Goal: Task Accomplishment & Management: Manage account settings

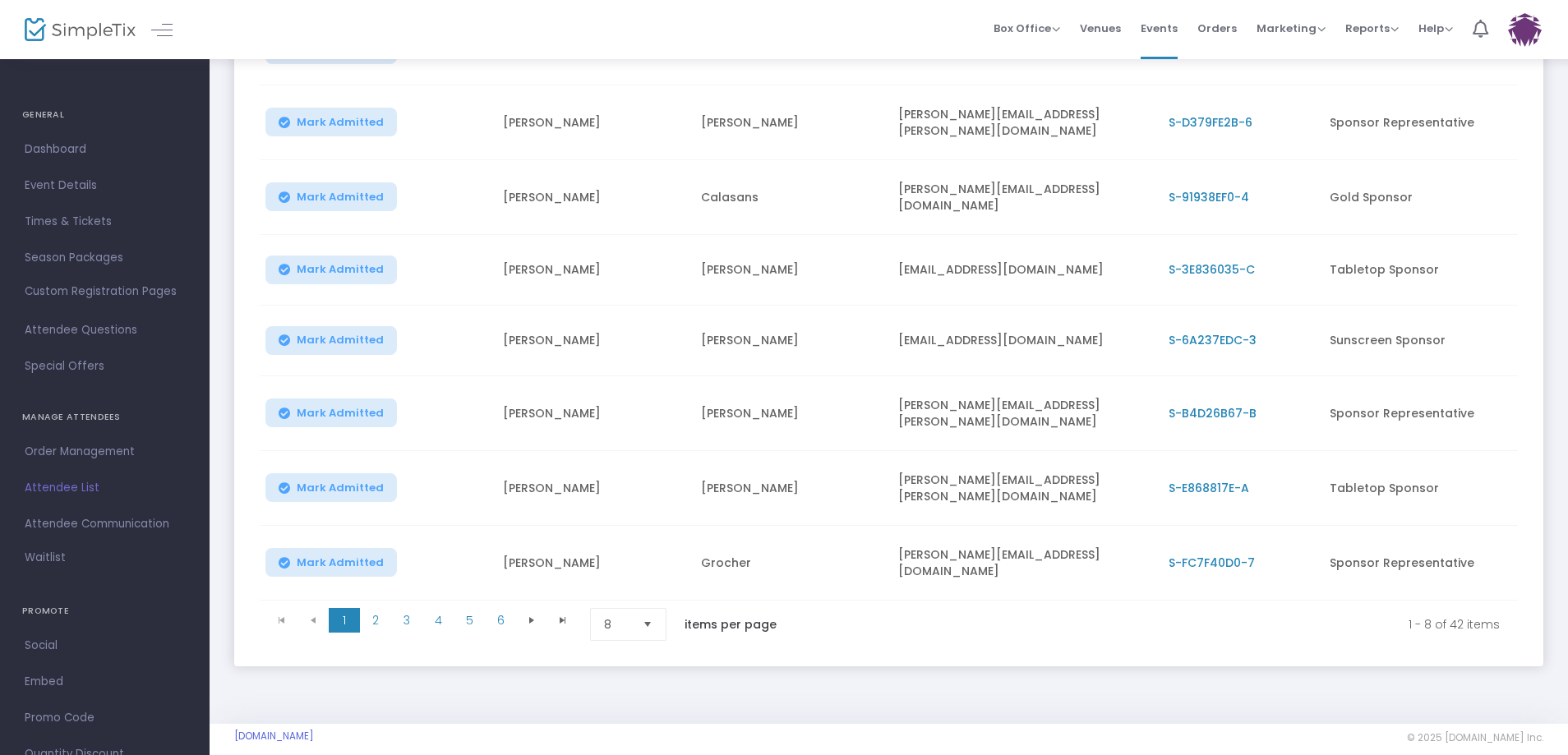
scroll to position [313, 0]
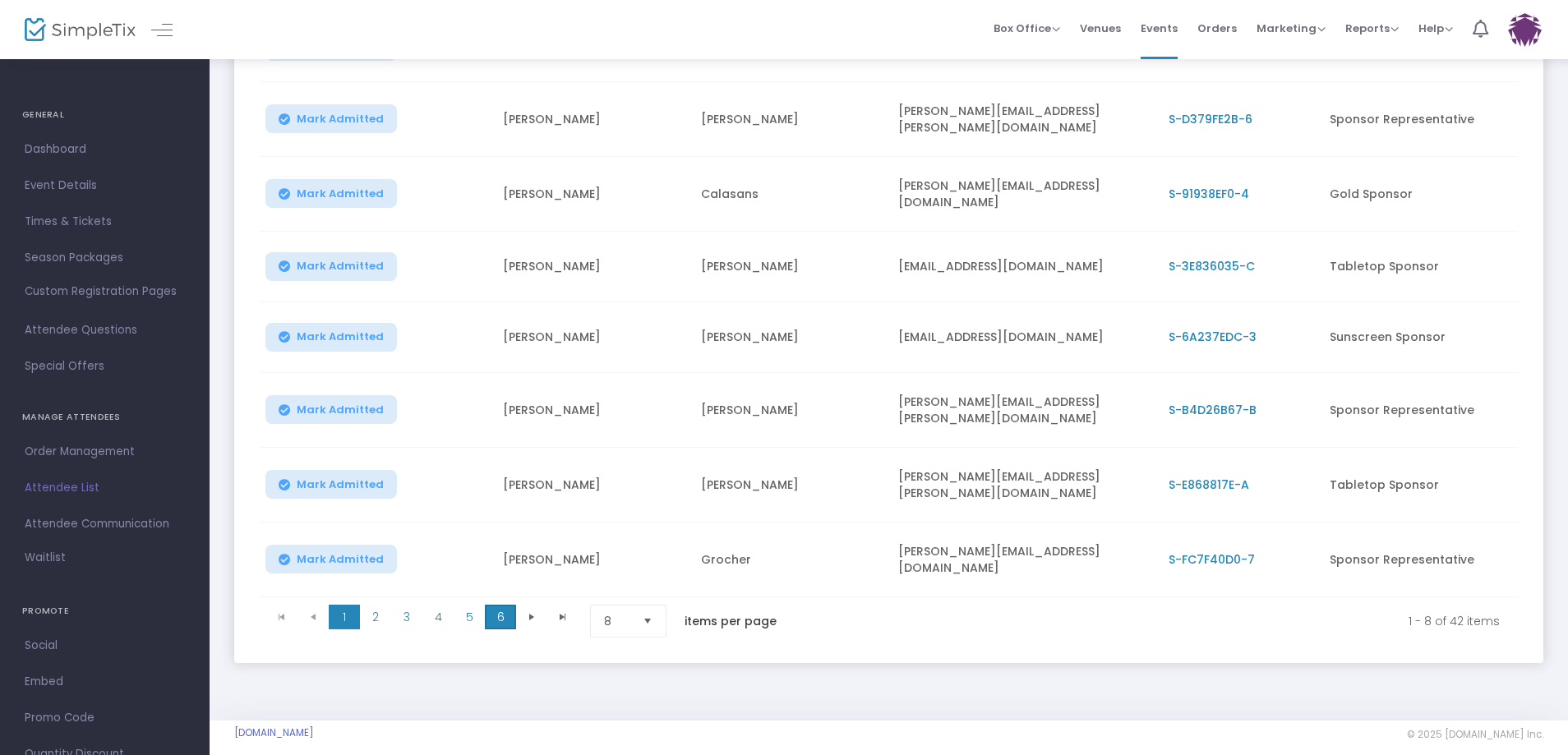
click at [510, 605] on span "6" at bounding box center [500, 617] width 31 height 25
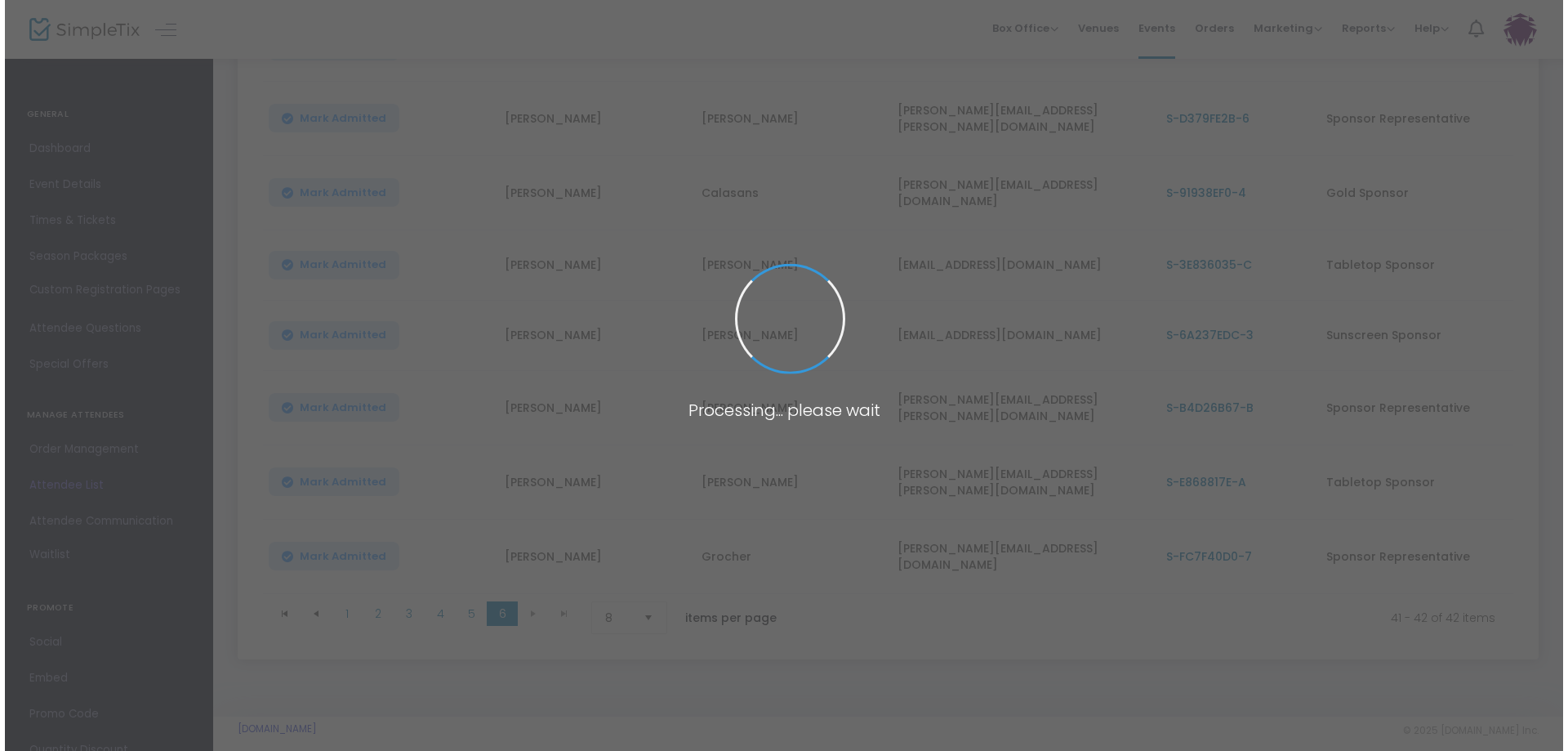
scroll to position [0, 0]
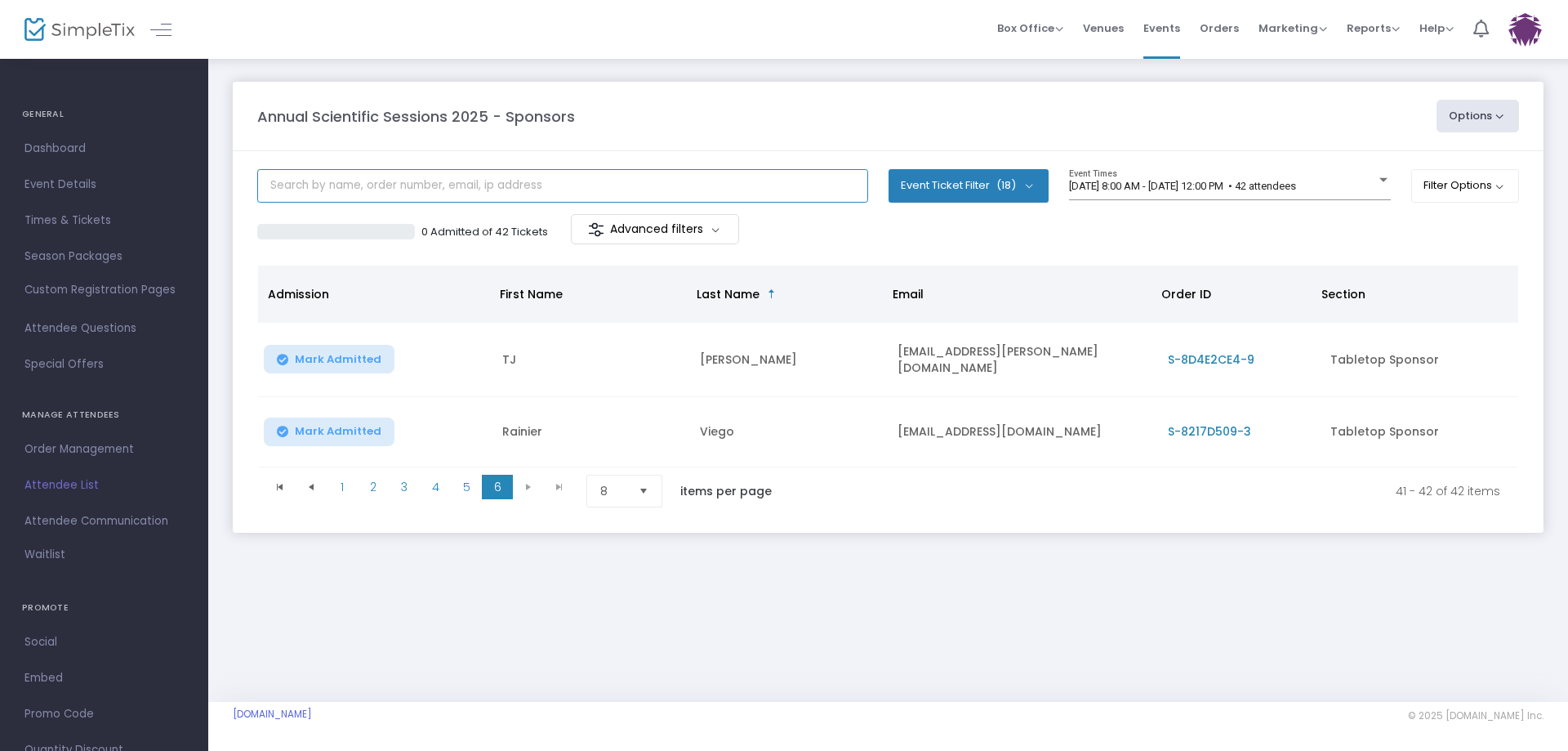
click at [393, 180] on input "text" at bounding box center [563, 186] width 611 height 34
type input "[GEOGRAPHIC_DATA]"
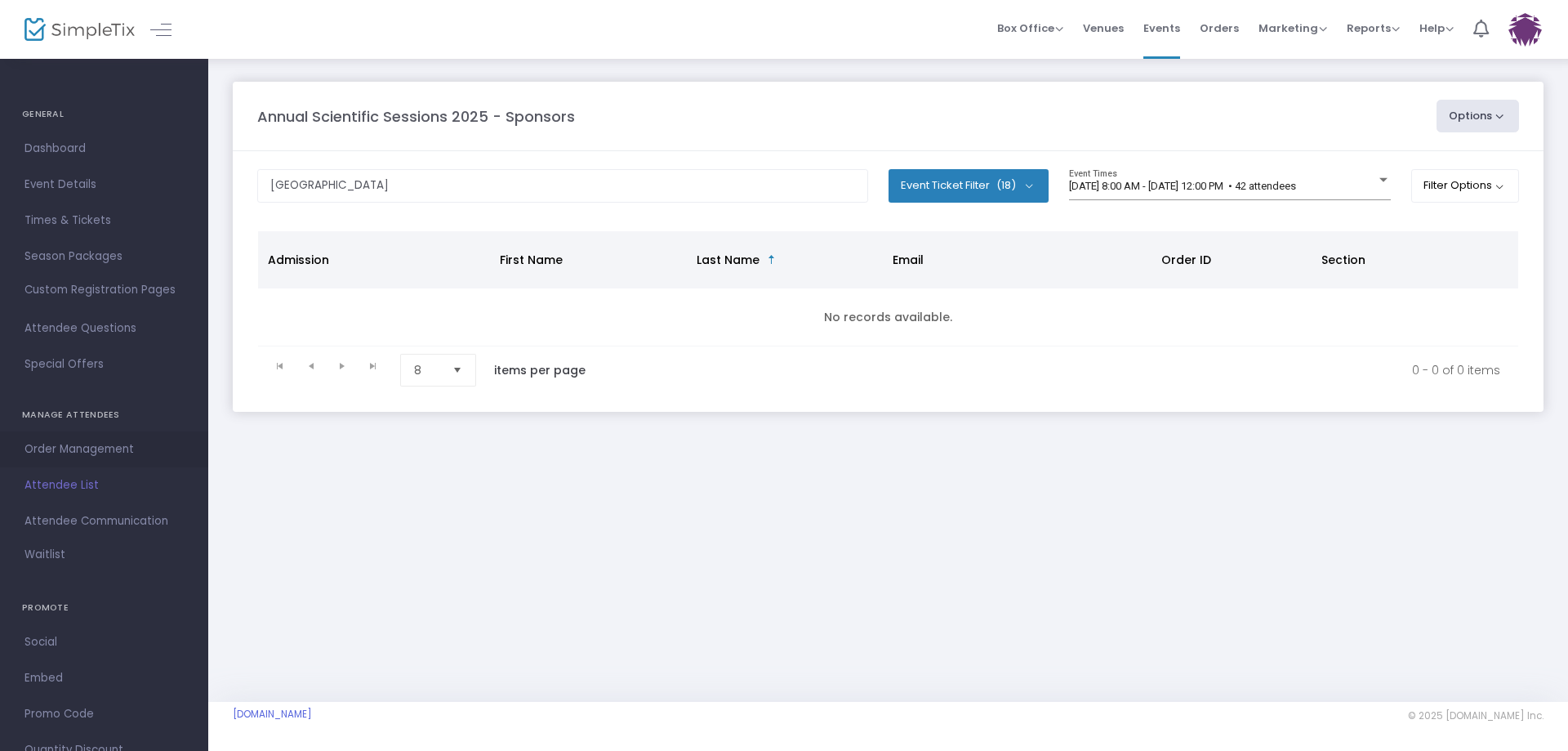
click at [77, 445] on span "Order Management" at bounding box center [104, 450] width 159 height 21
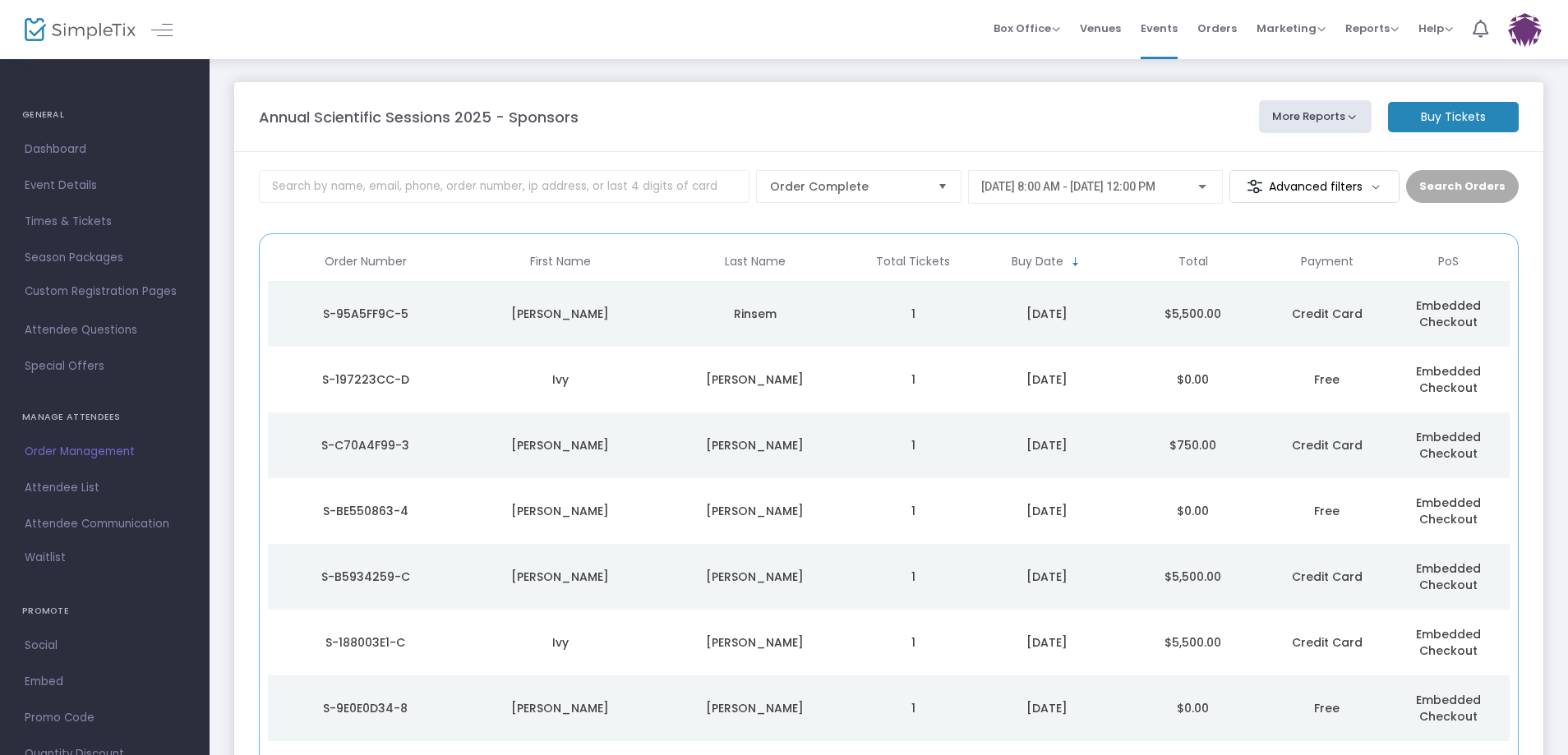
click at [1341, 313] on span "Credit Card" at bounding box center [1327, 313] width 71 height 16
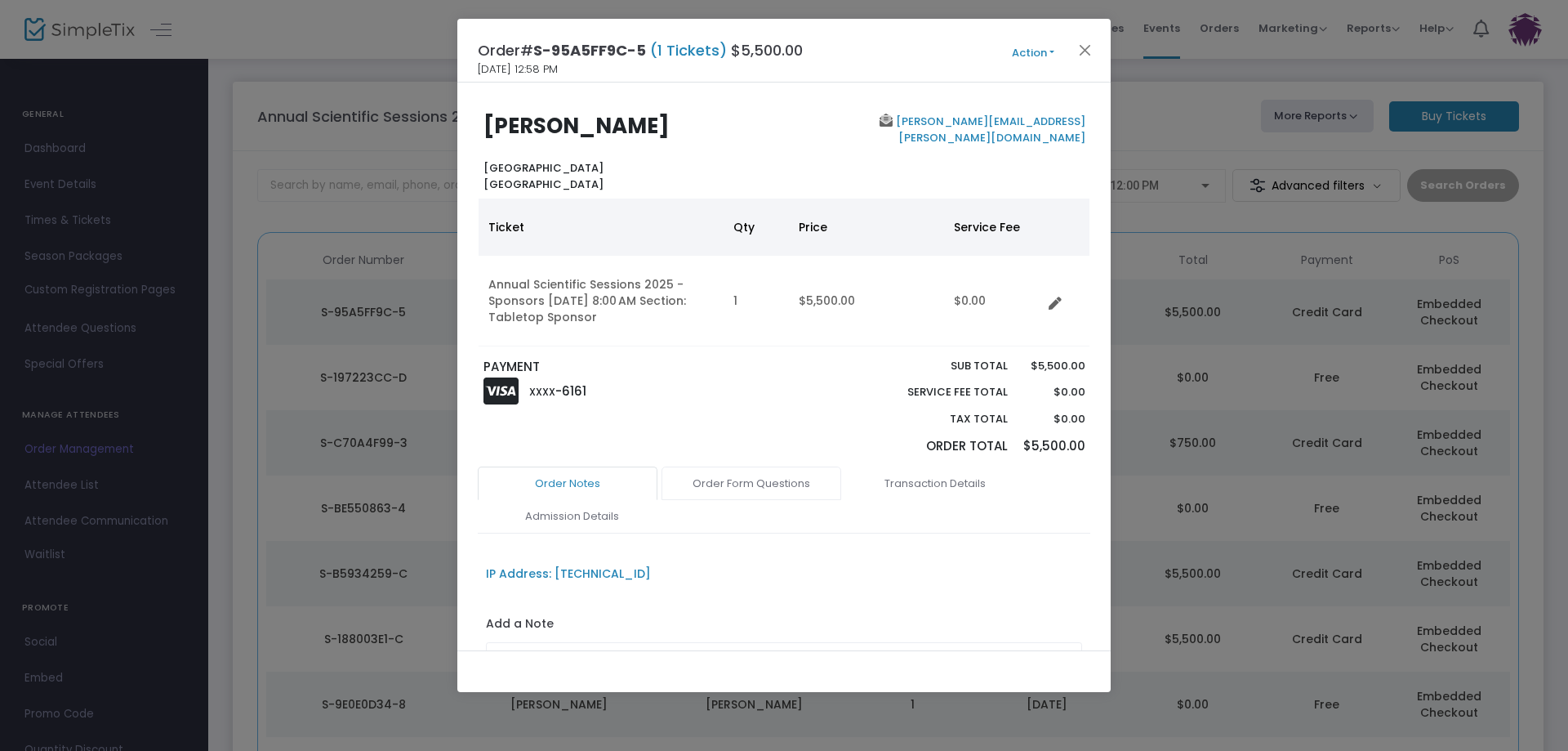
click at [804, 483] on link "Order Form Questions" at bounding box center [752, 484] width 180 height 35
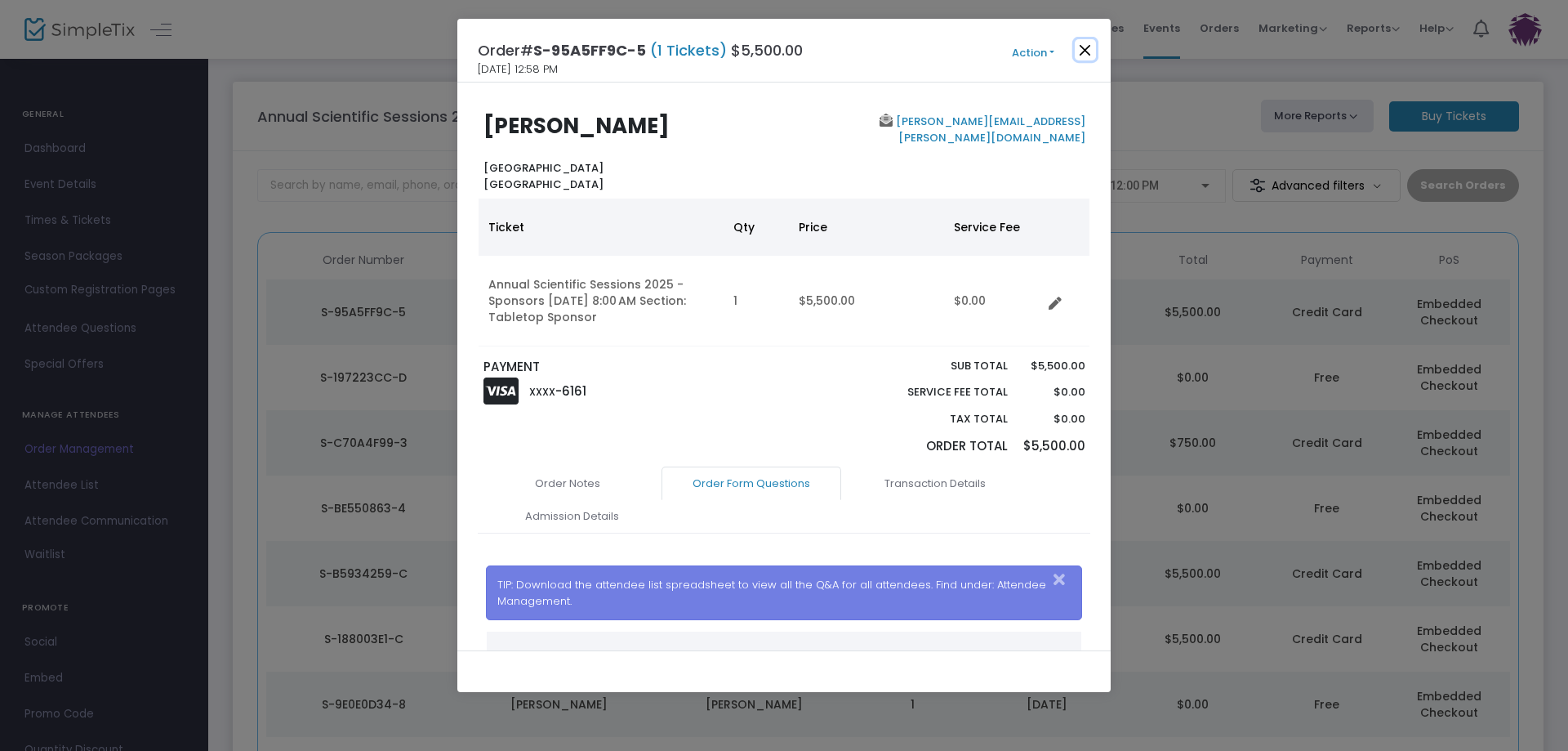
click at [1088, 53] on button "Close" at bounding box center [1085, 50] width 21 height 21
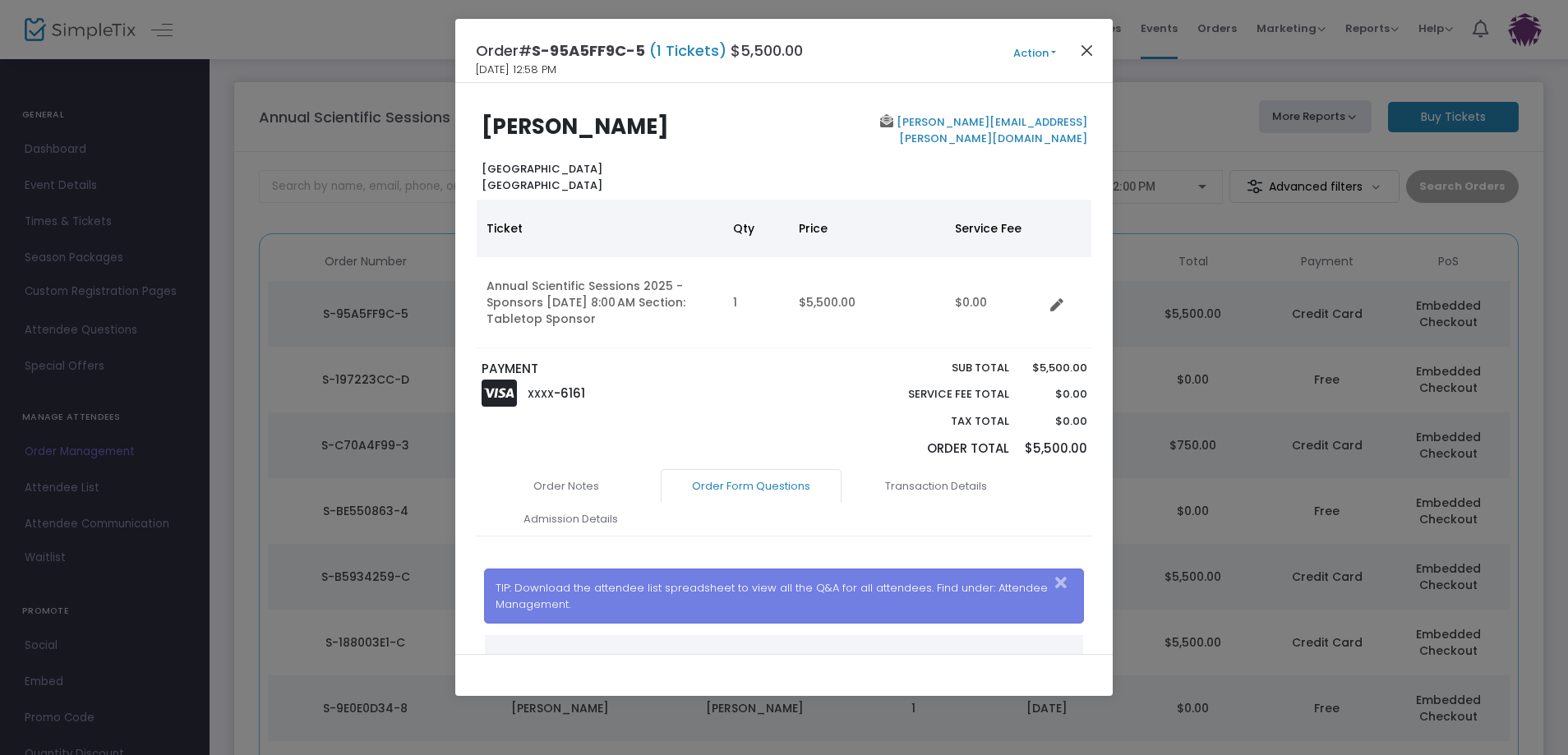
scroll to position [52, 0]
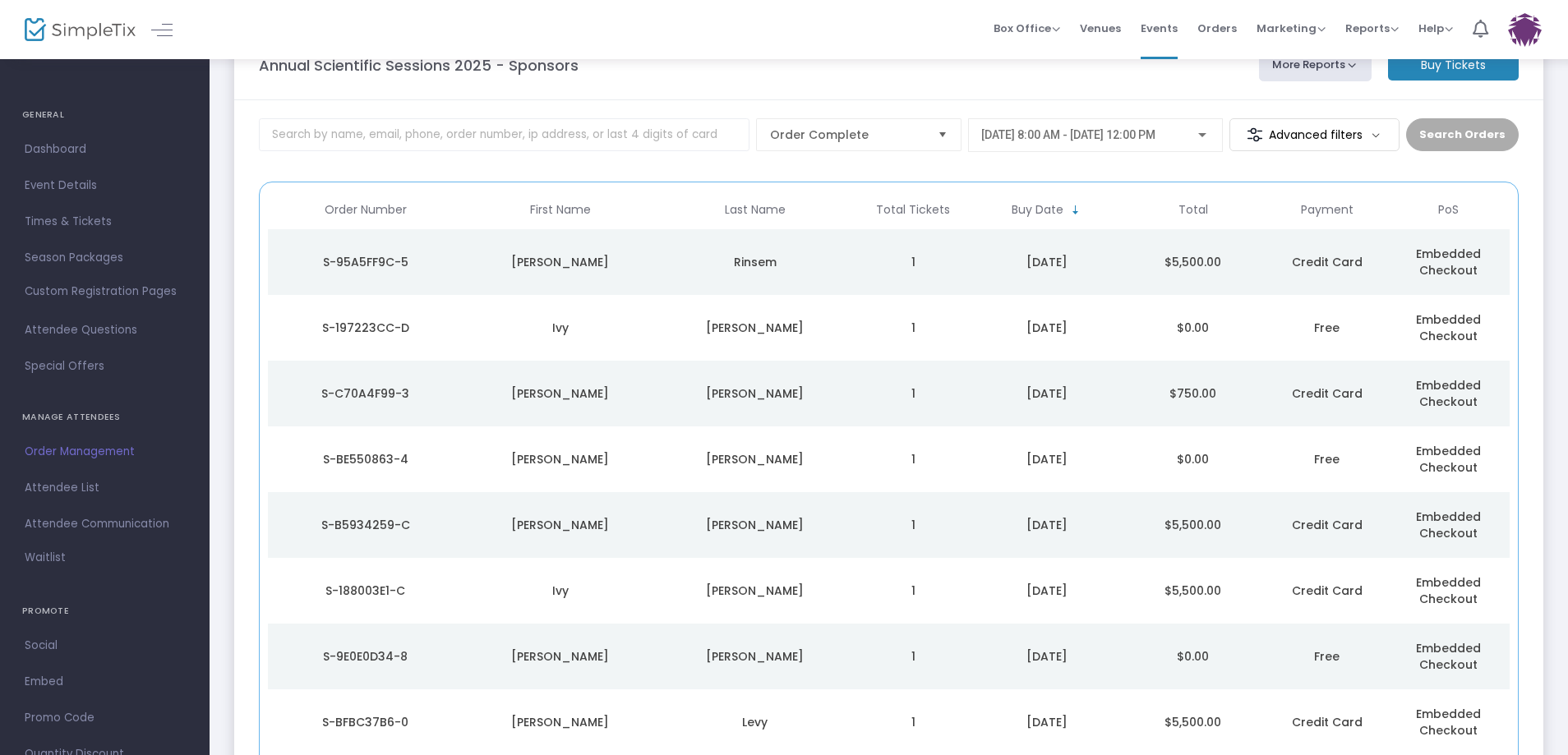
click at [1443, 324] on span "Embedded Checkout" at bounding box center [1448, 328] width 65 height 33
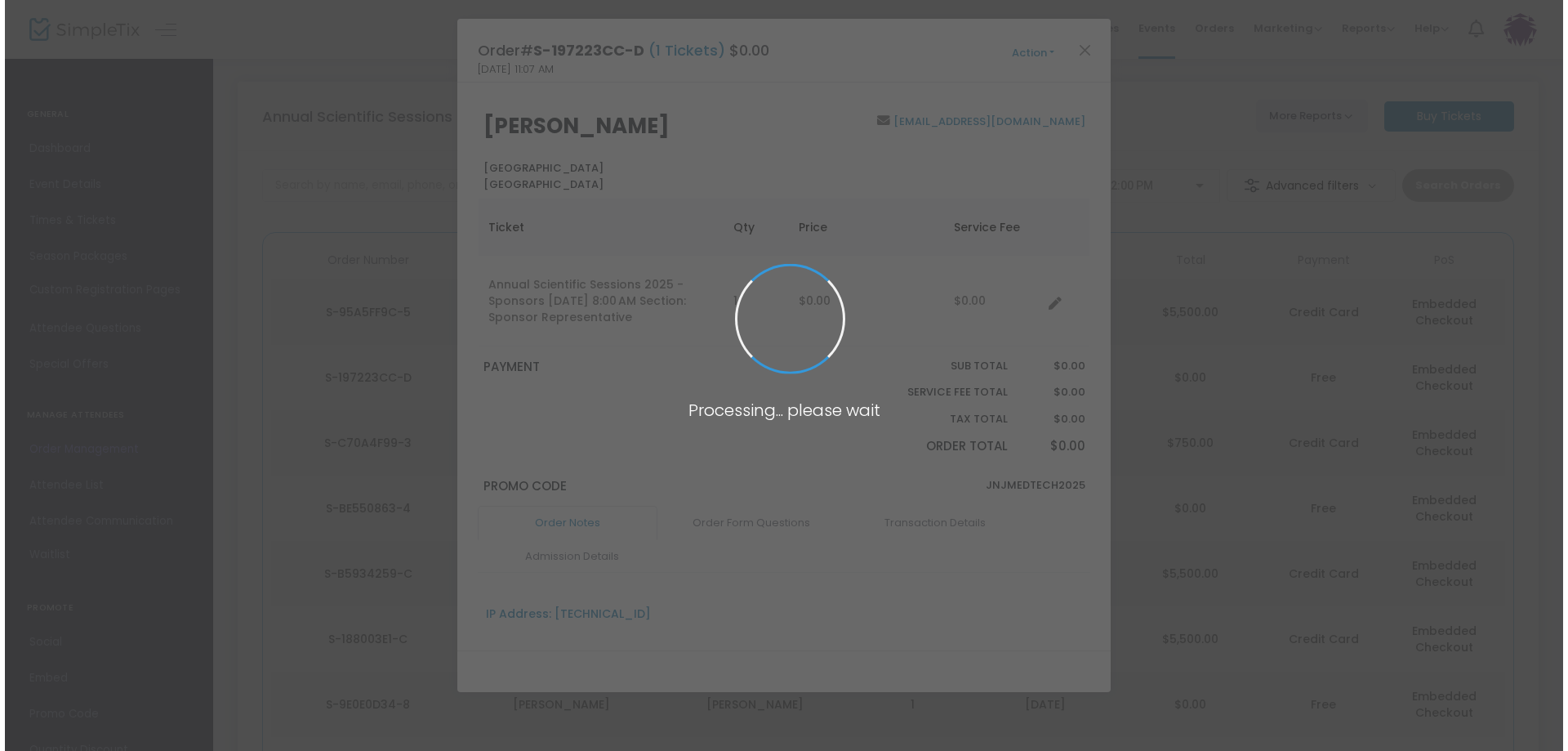
scroll to position [0, 0]
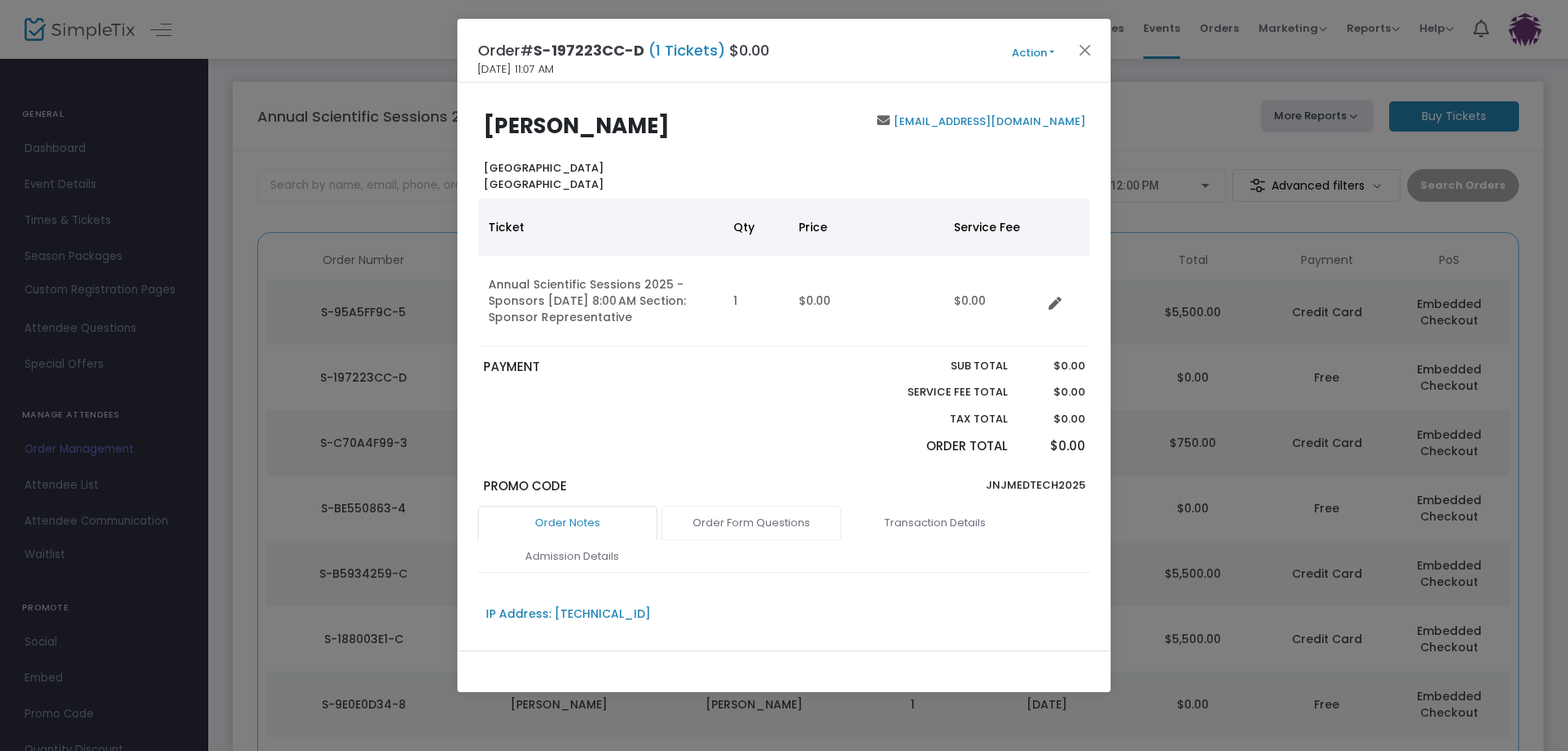
click at [768, 525] on link "Order Form Questions" at bounding box center [752, 523] width 180 height 35
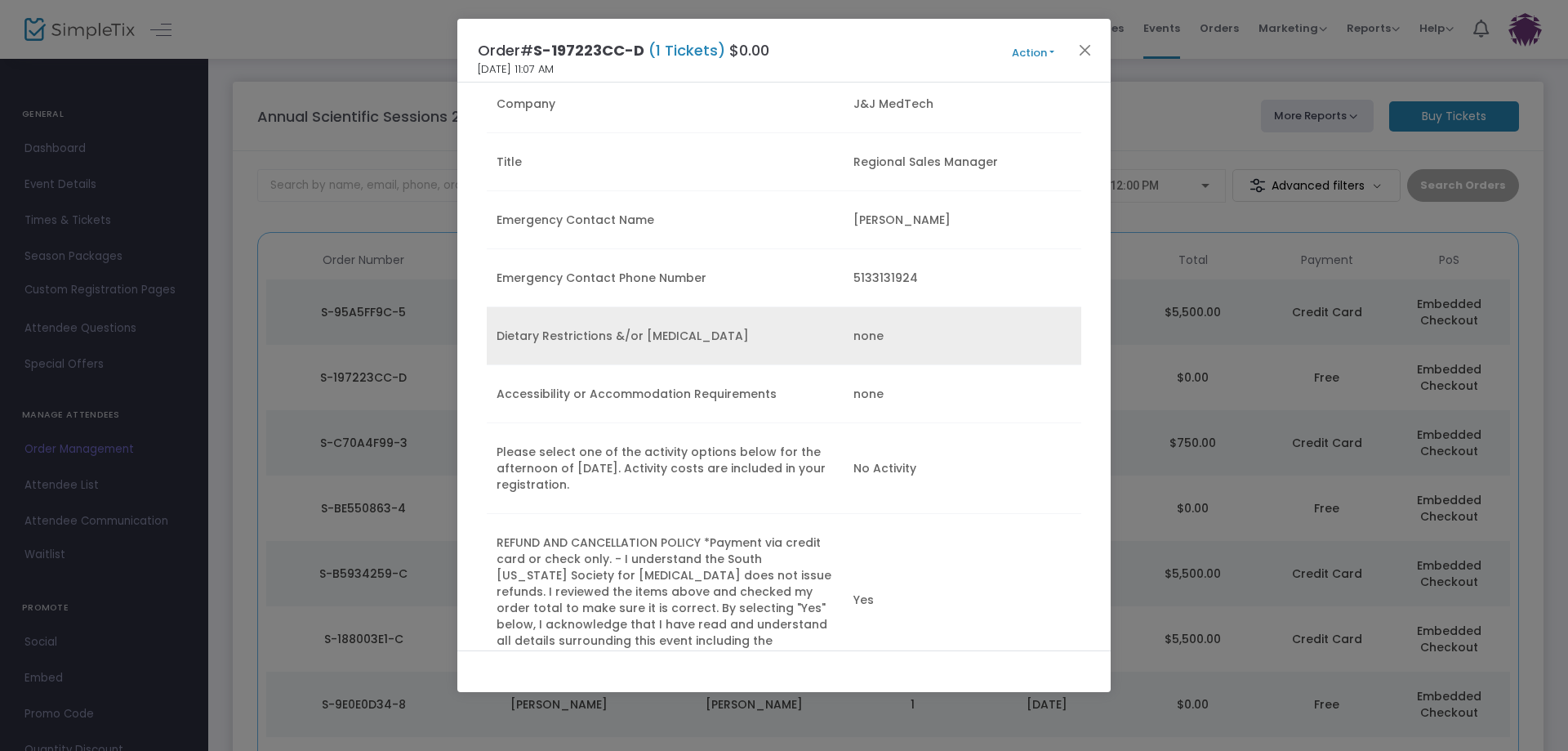
scroll to position [770, 0]
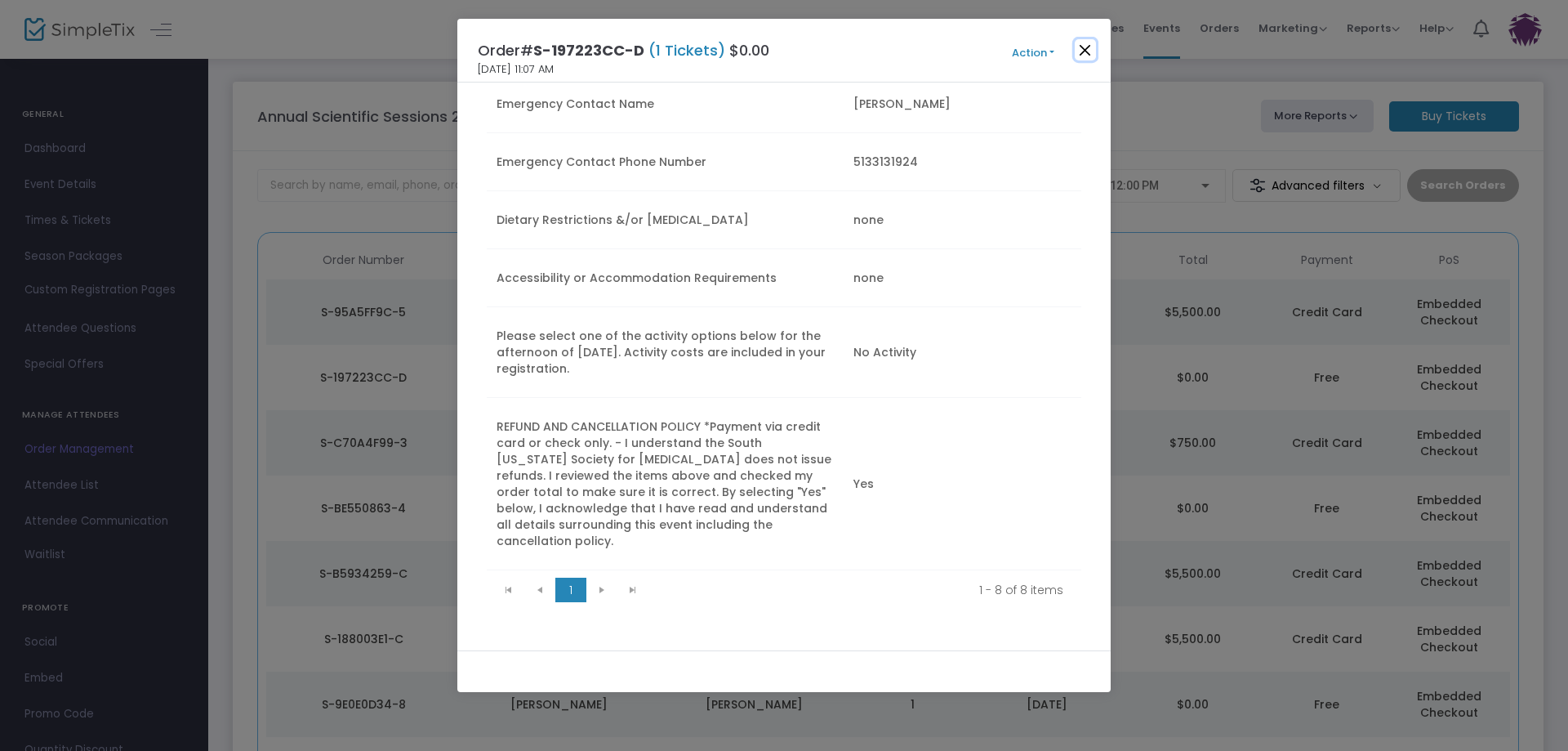
click at [1092, 50] on button "Close" at bounding box center [1085, 50] width 21 height 21
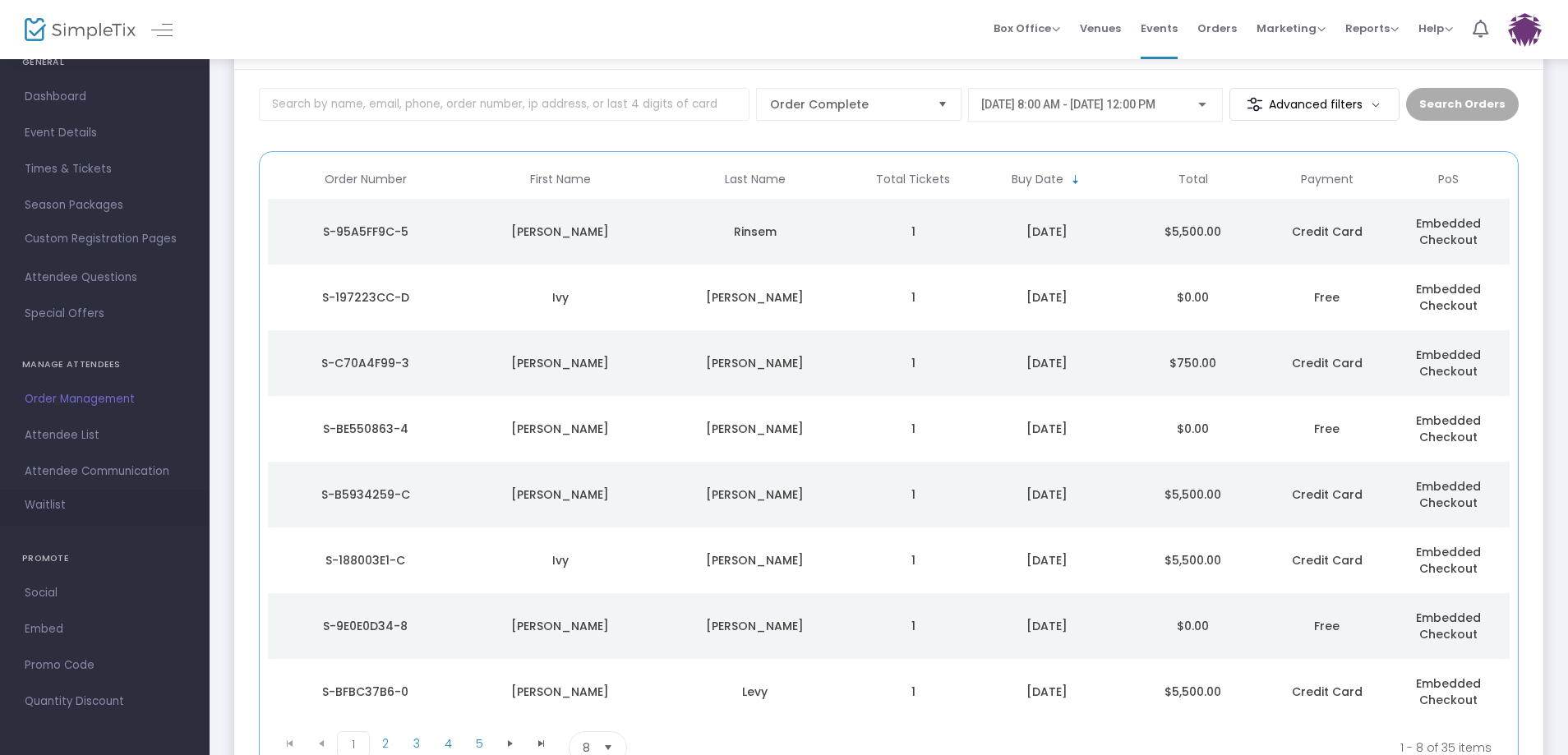
scroll to position [0, 0]
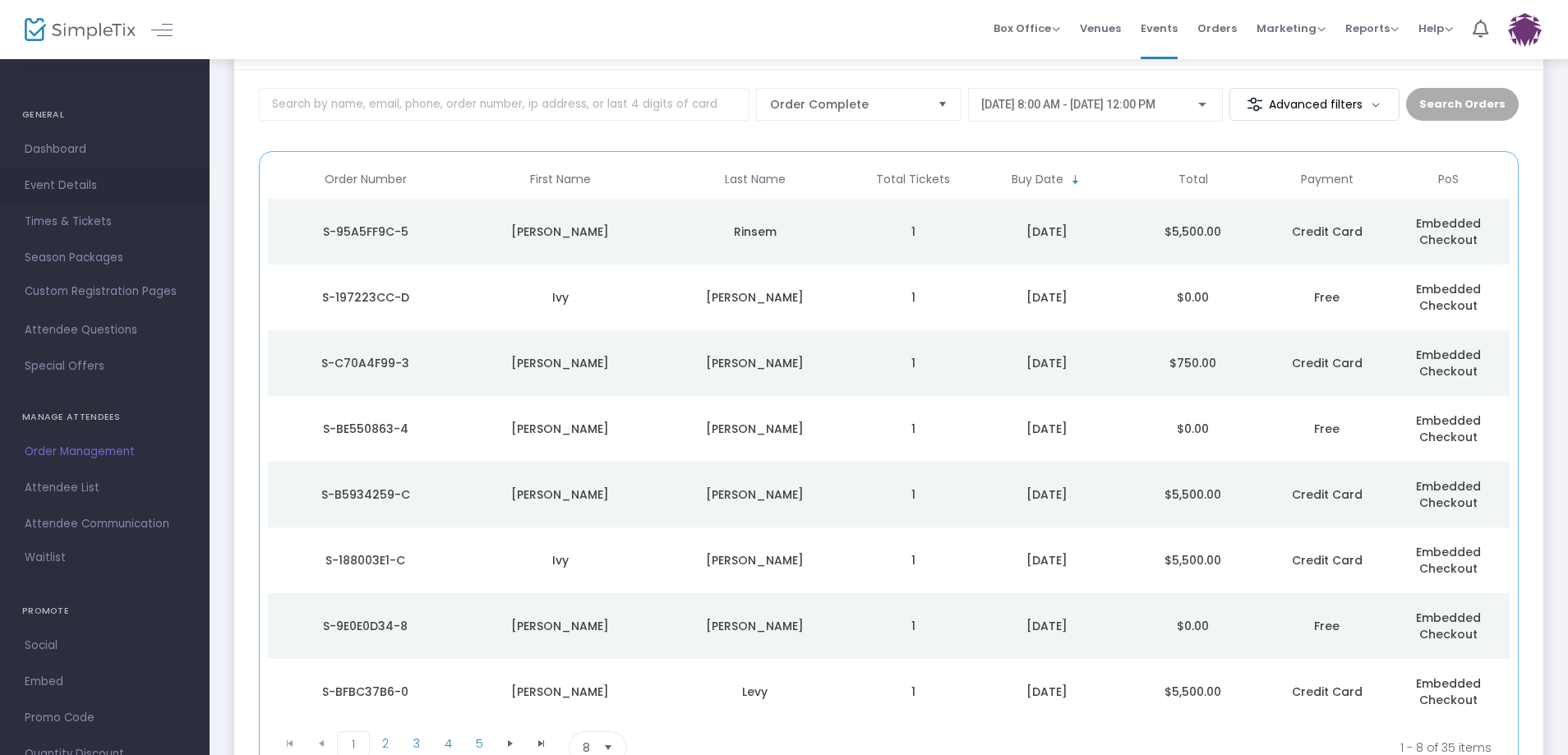
click at [83, 184] on span "Event Details" at bounding box center [105, 185] width 160 height 21
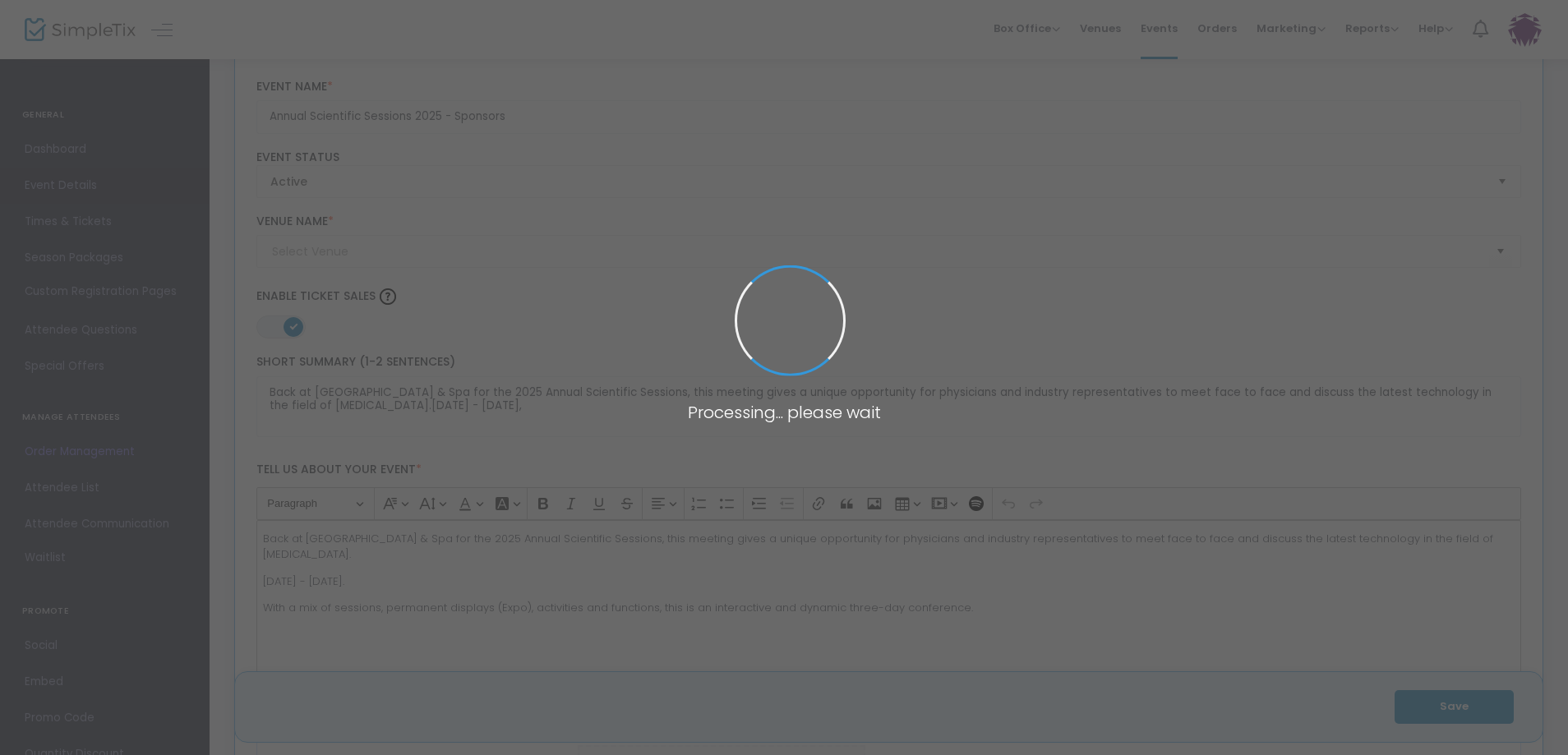
type input "Cheeca Lodge & Spa ([GEOGRAPHIC_DATA])"
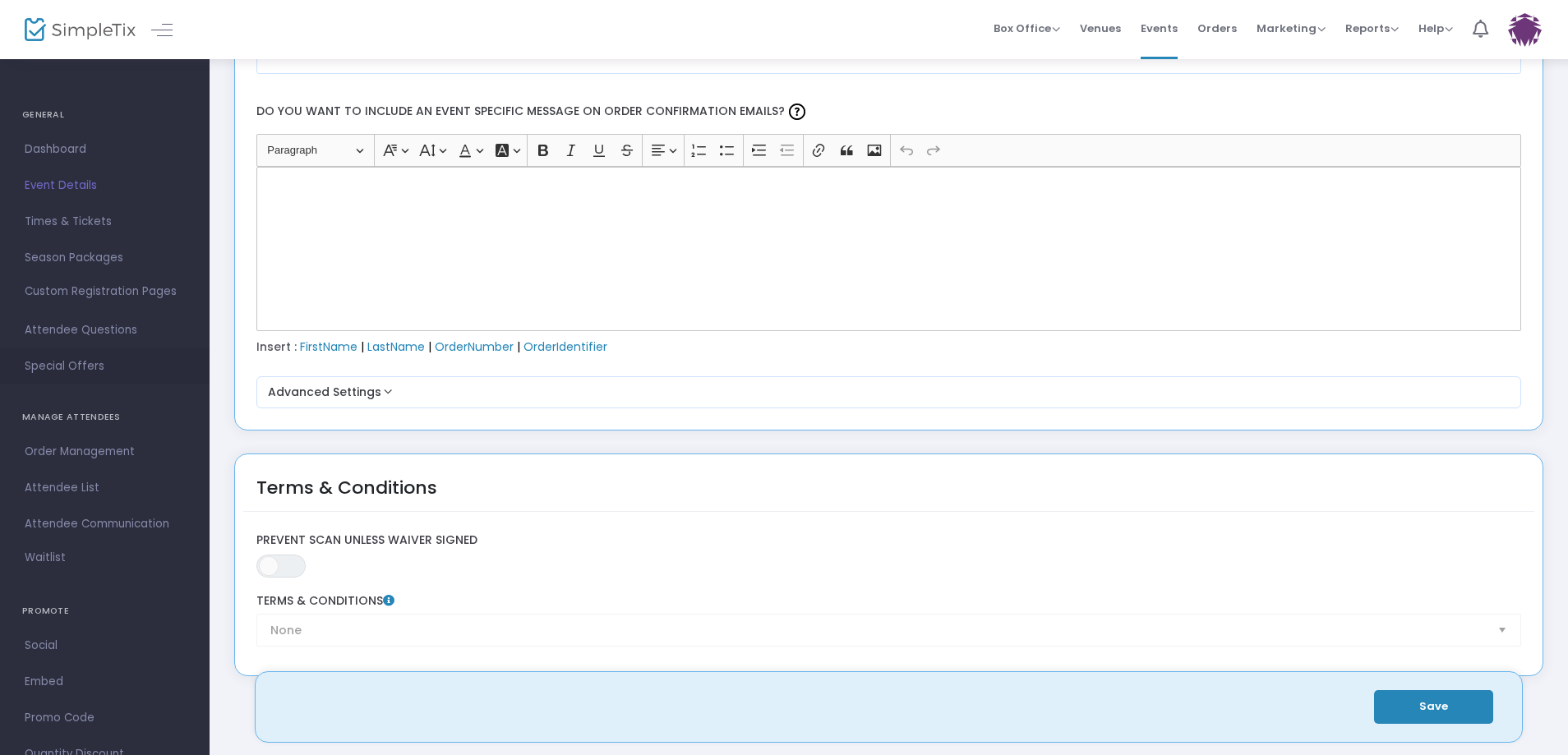
scroll to position [2133, 0]
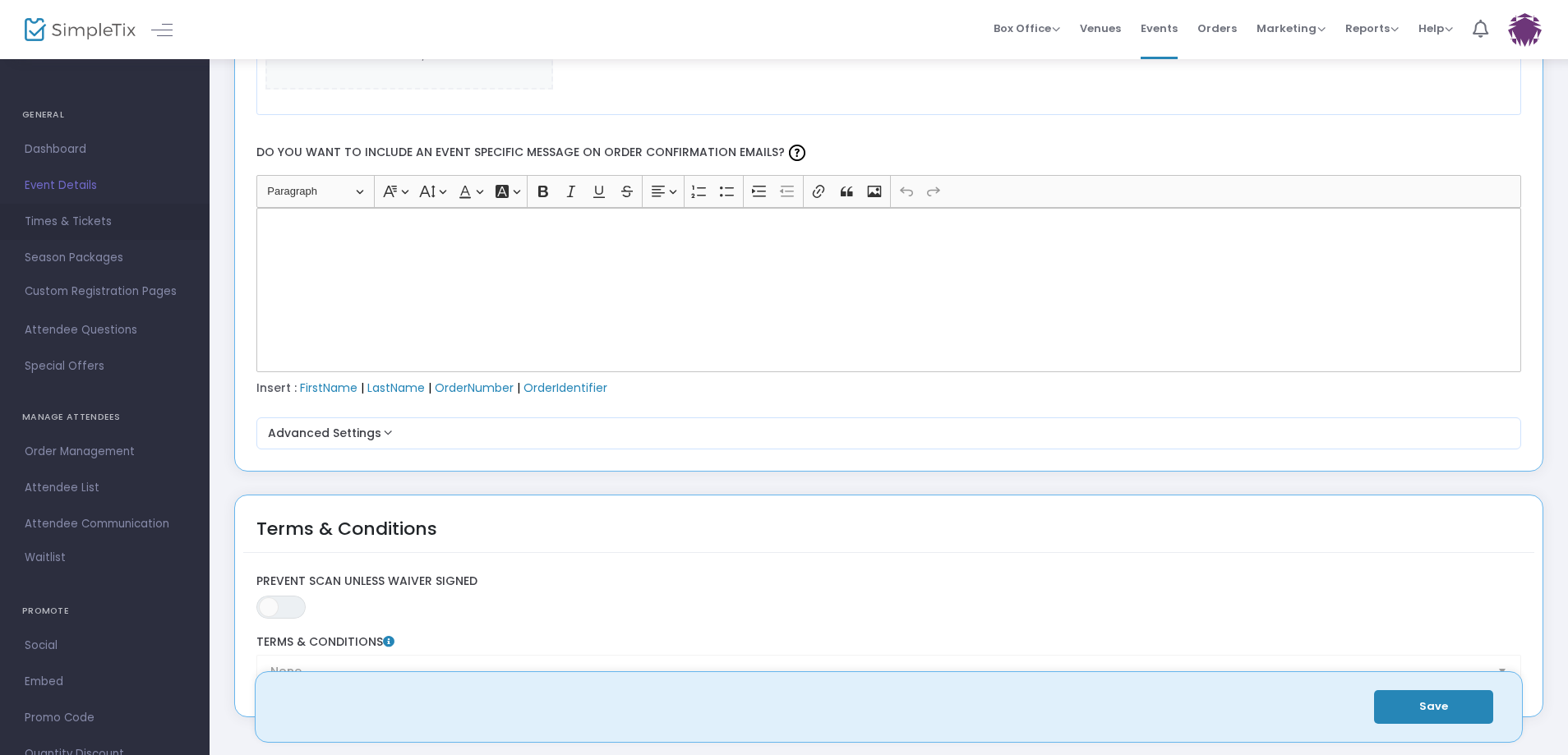
click at [89, 221] on span "Times & Tickets" at bounding box center [105, 222] width 160 height 21
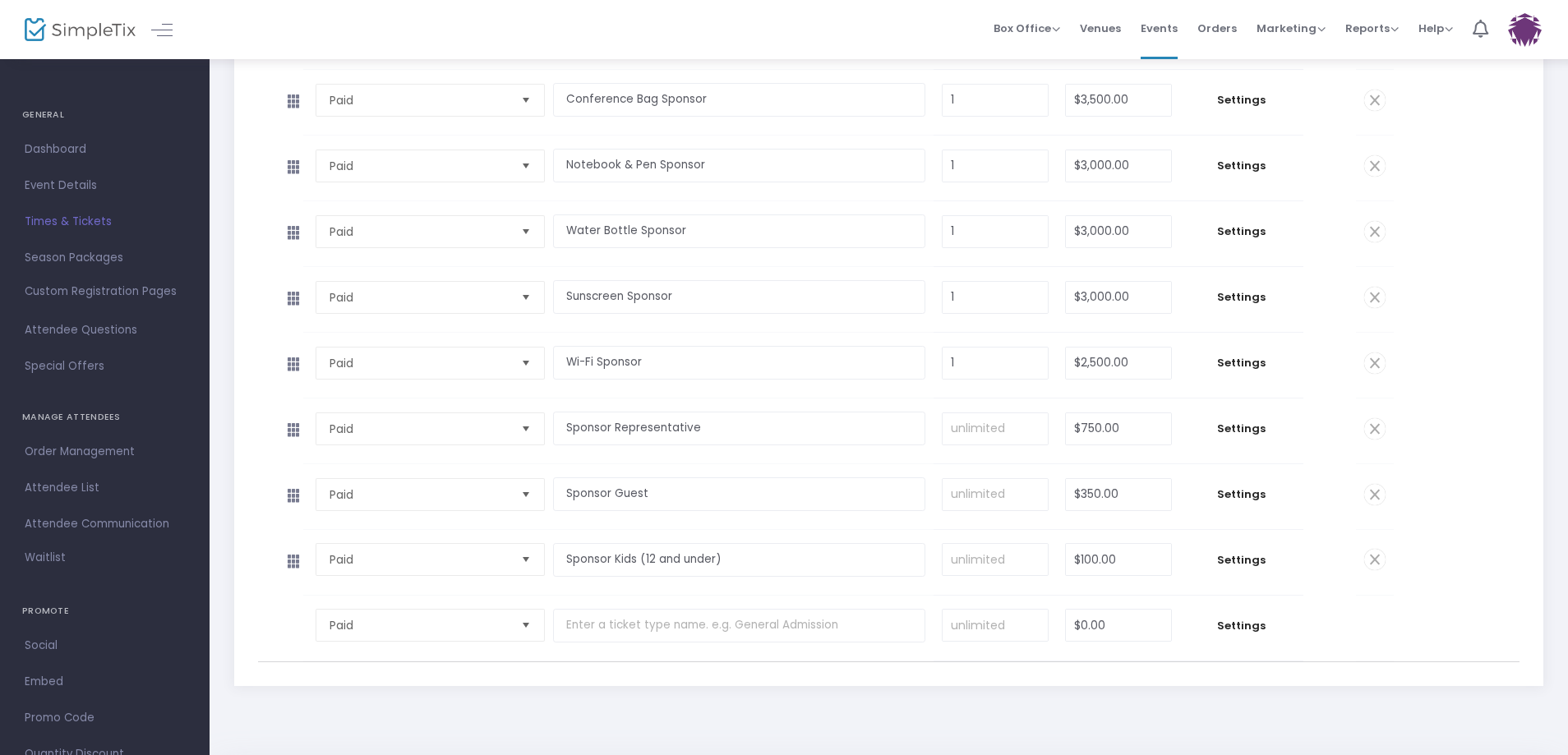
scroll to position [1035, 0]
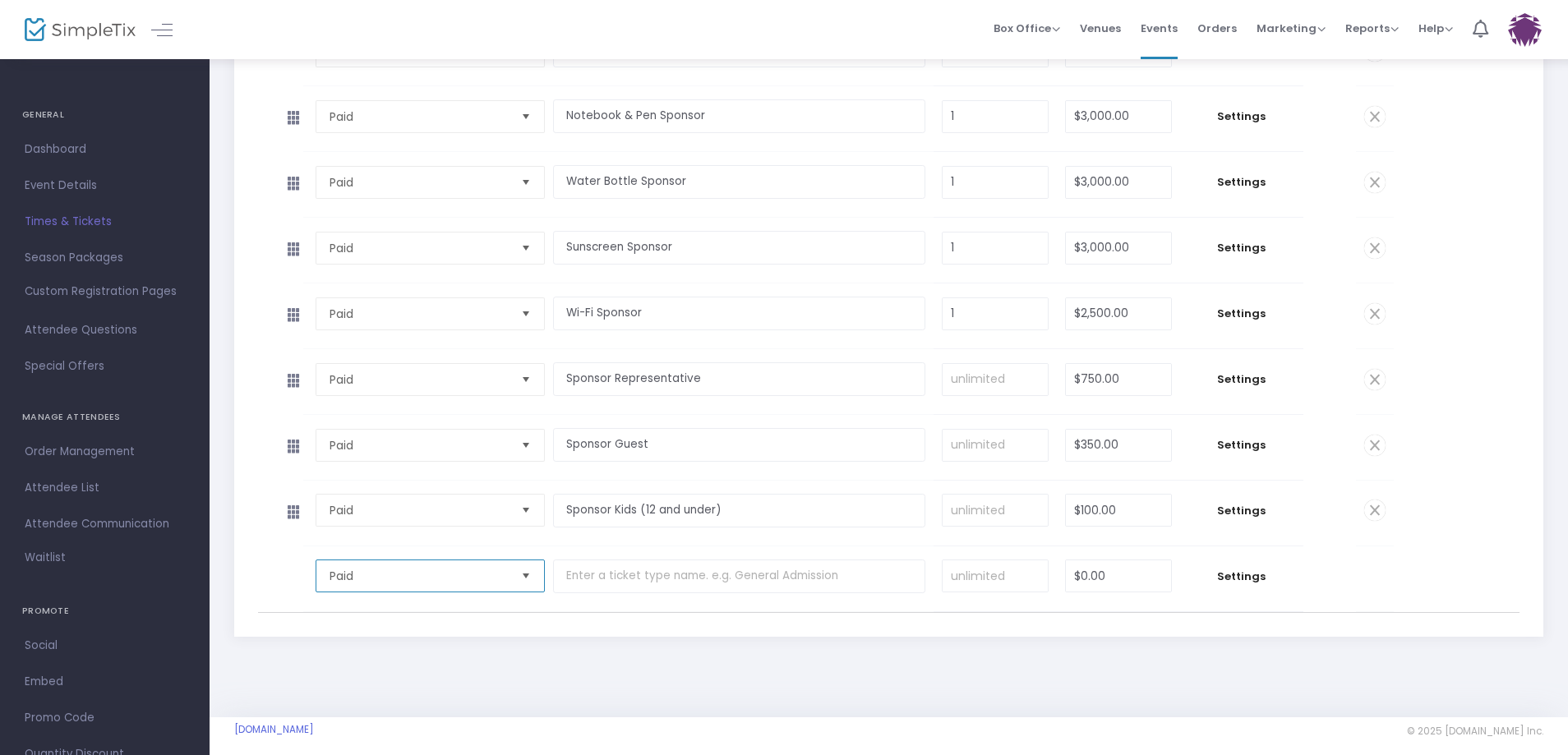
click at [365, 568] on span "Paid" at bounding box center [418, 576] width 178 height 16
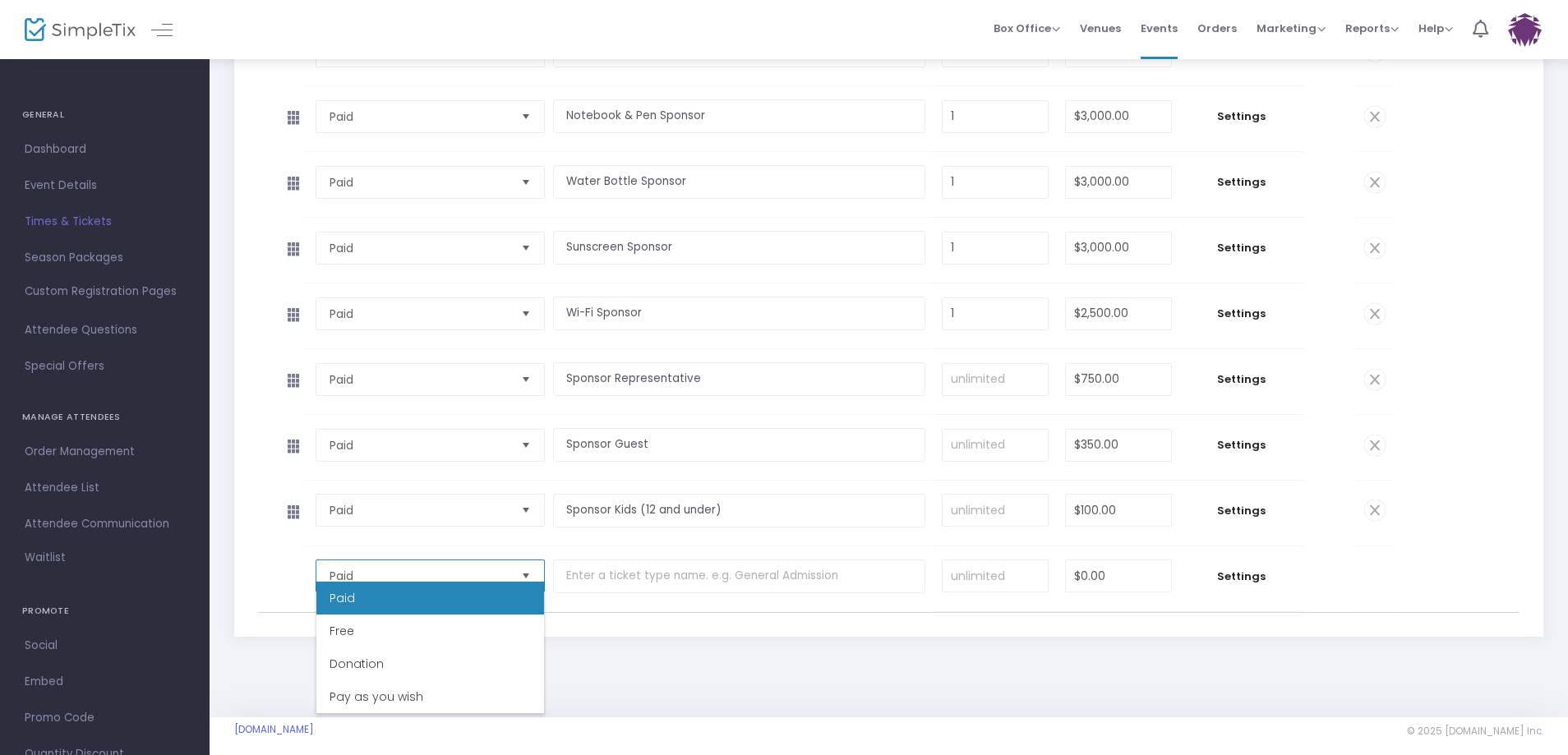
click at [365, 568] on span "Paid" at bounding box center [418, 576] width 178 height 16
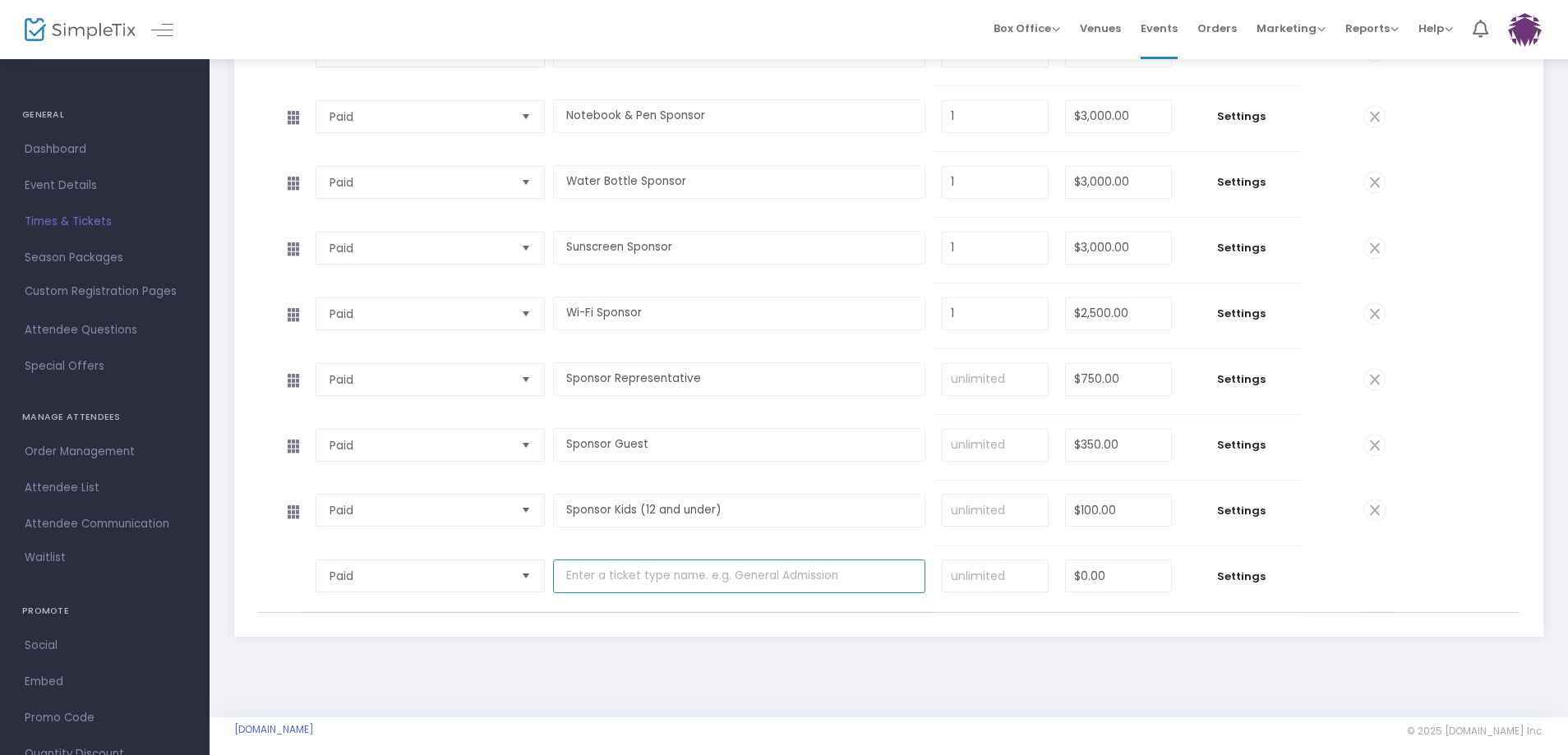
click at [591, 560] on input "text" at bounding box center [739, 577] width 373 height 34
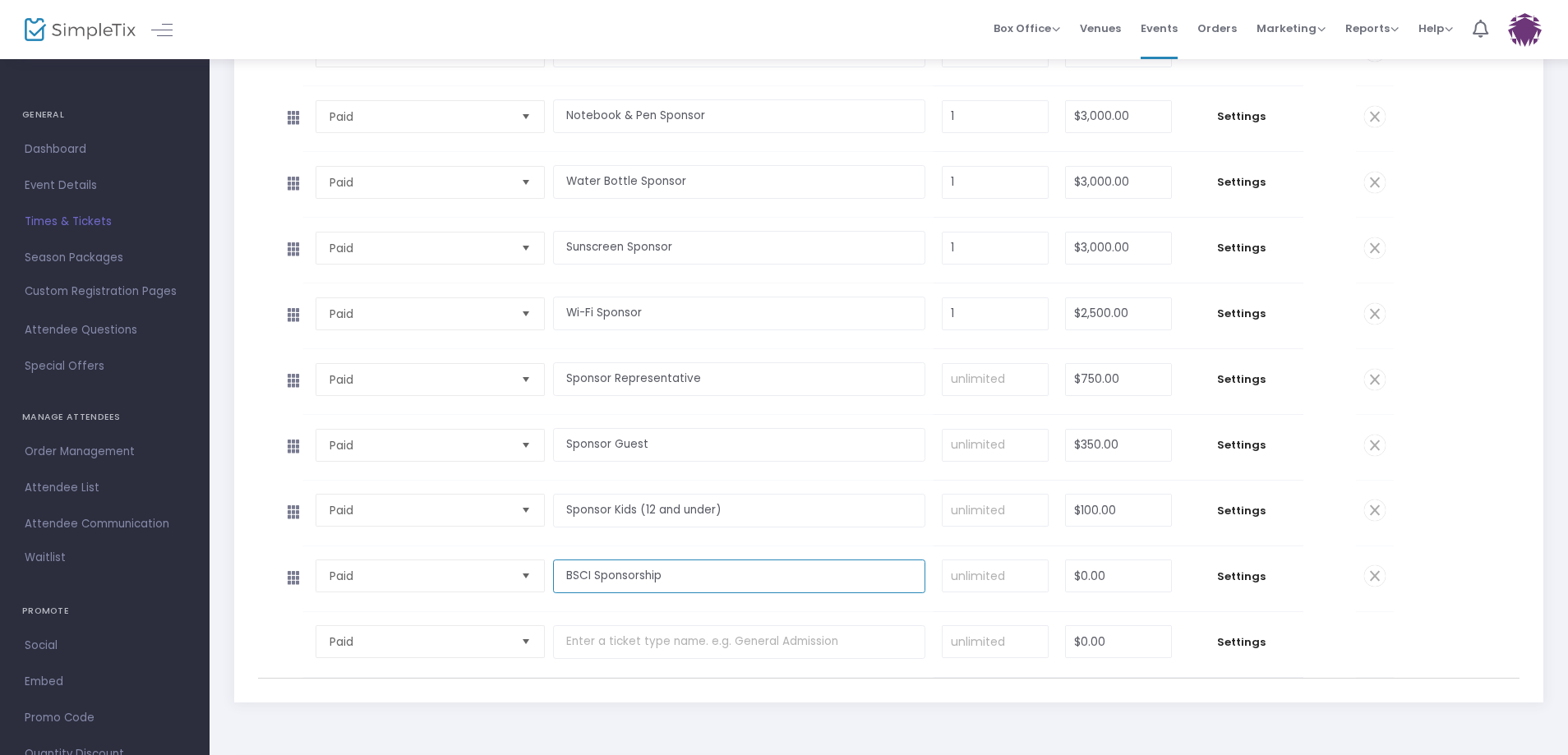
type input "BSCI Sponsorship"
click at [1138, 570] on input "$0.00" at bounding box center [1118, 576] width 105 height 31
type input "2000"
click at [1497, 612] on tbody "Paid Required. $0.00 Settings Ticket Description Required. ON OFF Editor mode T…" at bounding box center [889, 644] width 1262 height 65
click at [1249, 553] on td "Settings" at bounding box center [1242, 579] width 124 height 64
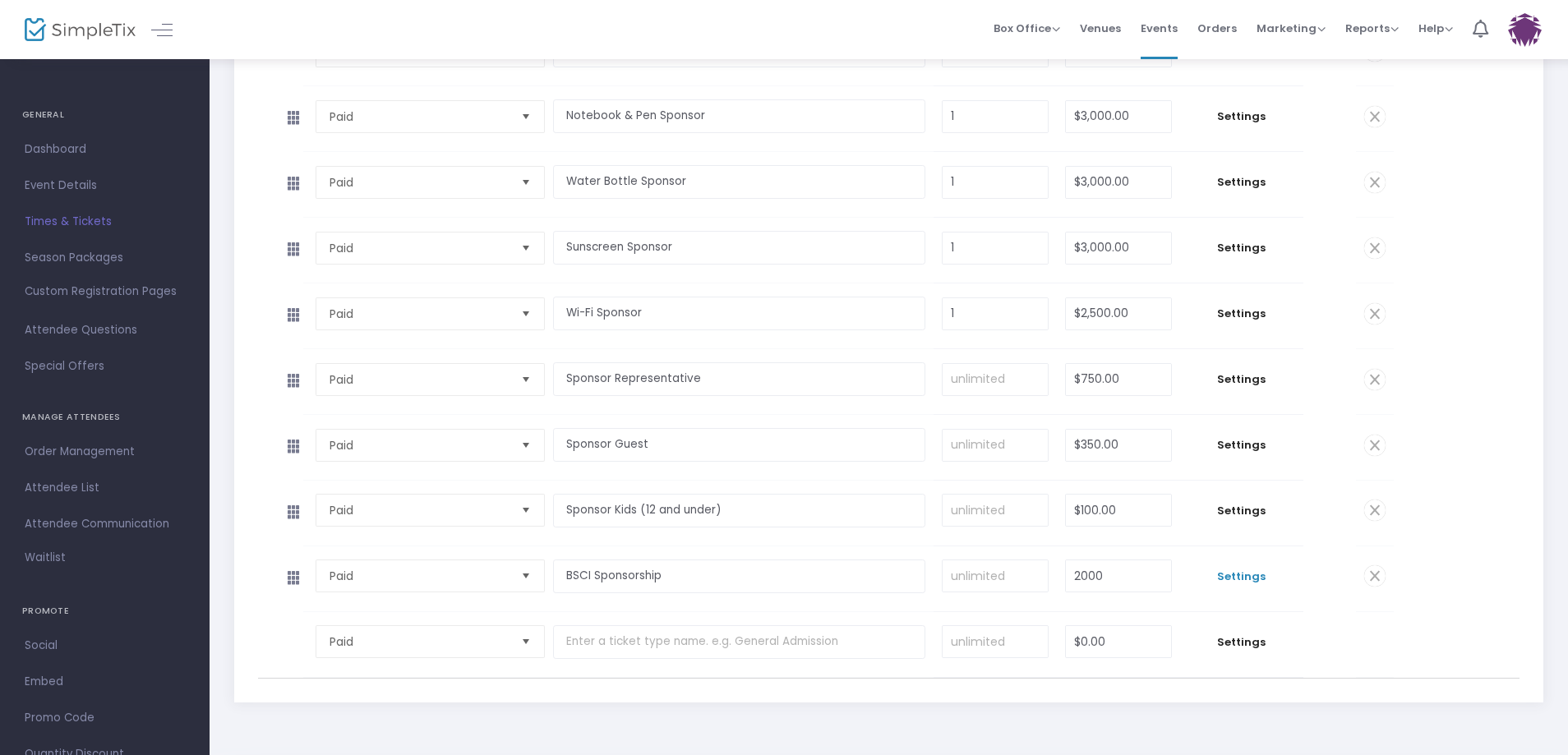
click at [1247, 569] on span "Settings" at bounding box center [1241, 577] width 107 height 16
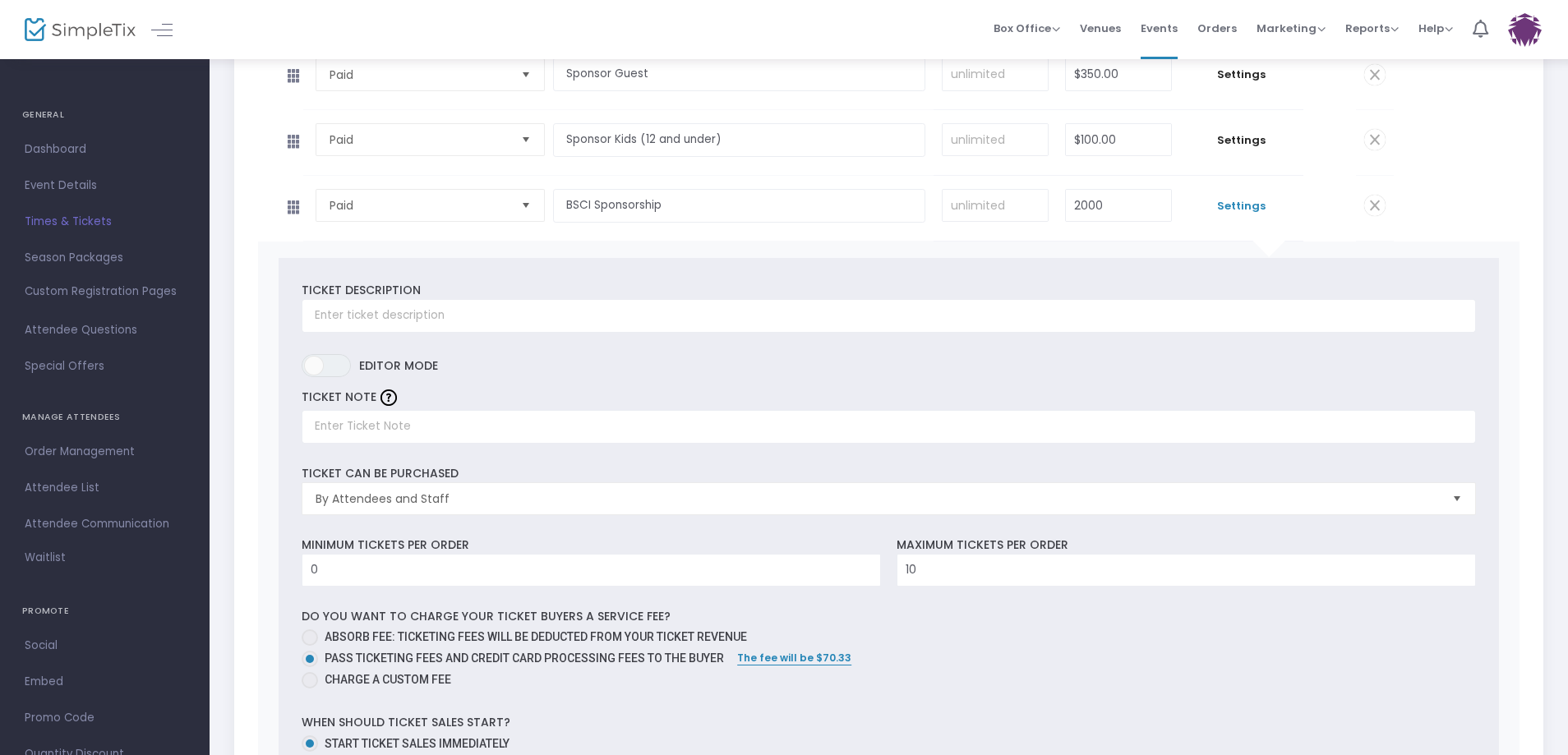
scroll to position [1446, 0]
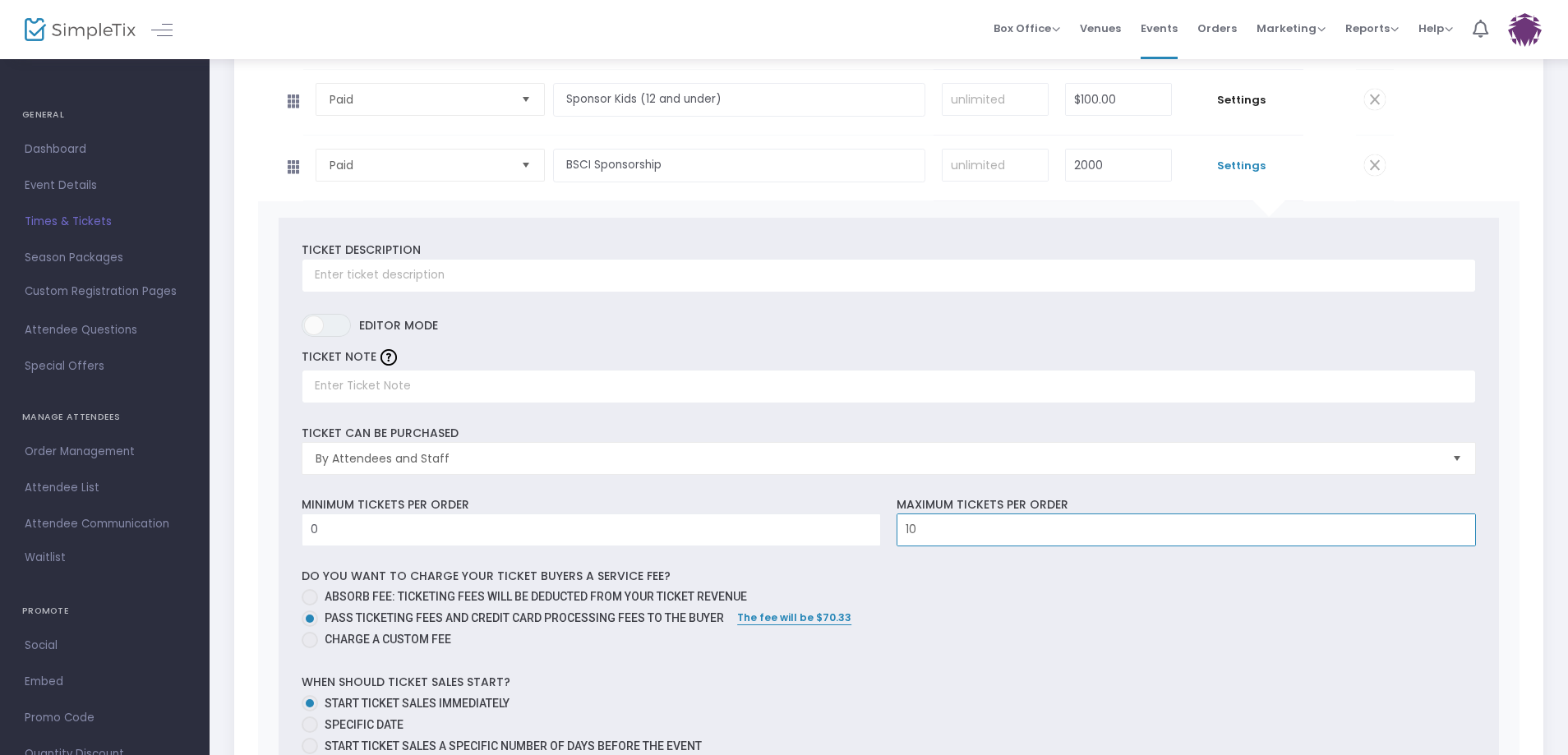
click at [1011, 518] on input "10" at bounding box center [1186, 529] width 578 height 31
